Goal: Information Seeking & Learning: Learn about a topic

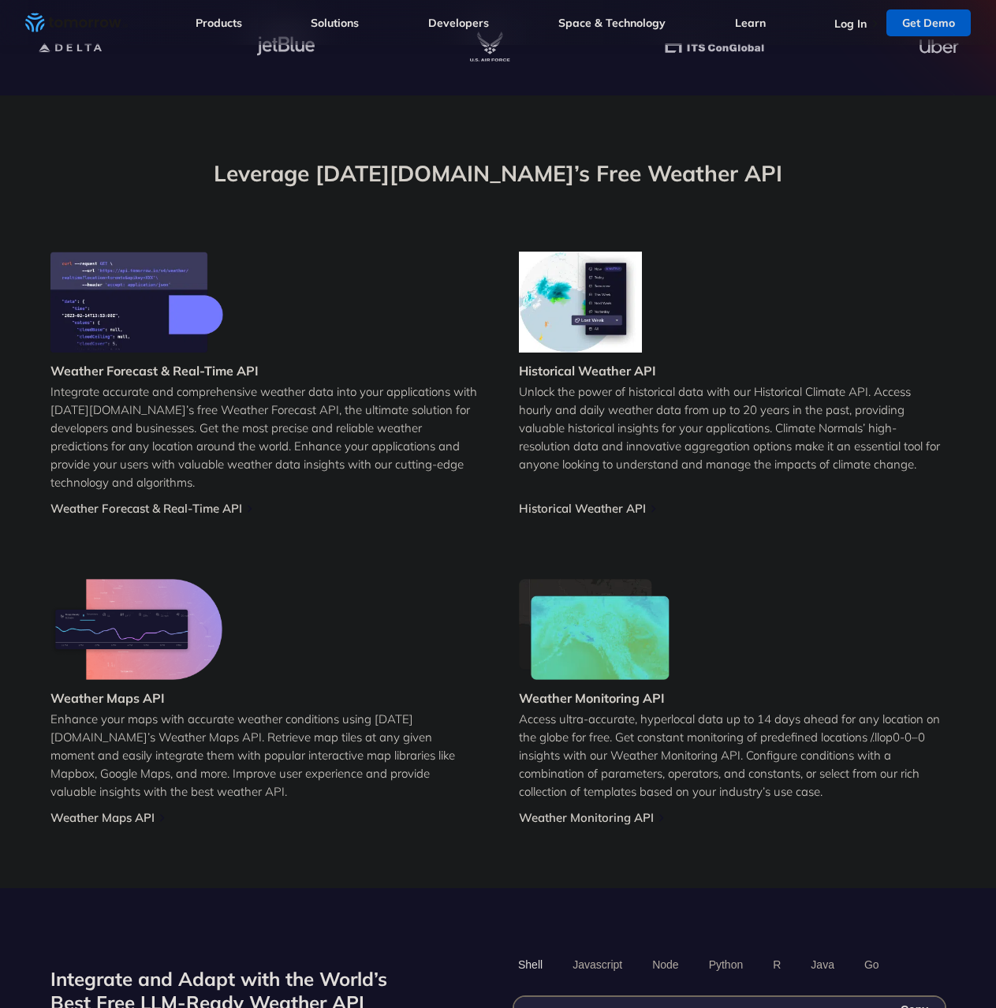
scroll to position [473, 0]
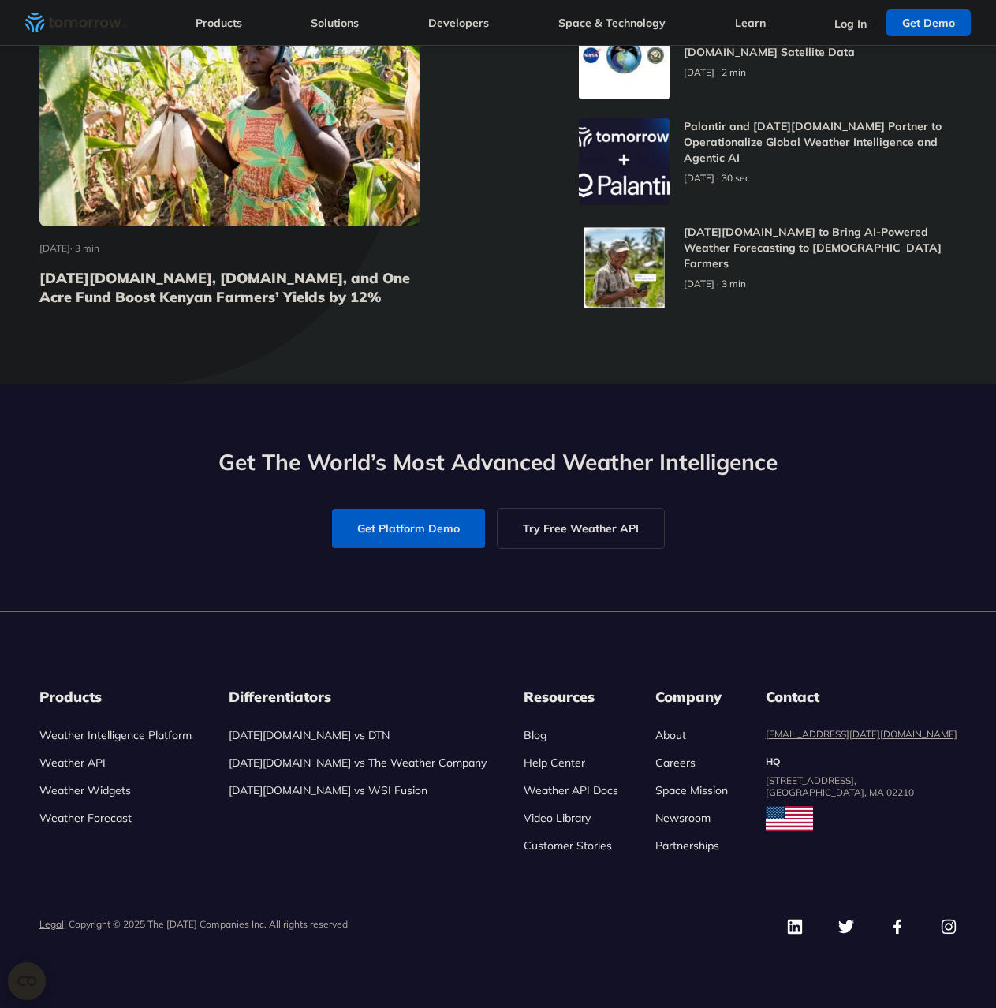
drag, startPoint x: 717, startPoint y: 240, endPoint x: 584, endPoint y: 516, distance: 306.2
drag, startPoint x: 241, startPoint y: 315, endPoint x: 308, endPoint y: 345, distance: 73.8
